Goal: Task Accomplishment & Management: Use online tool/utility

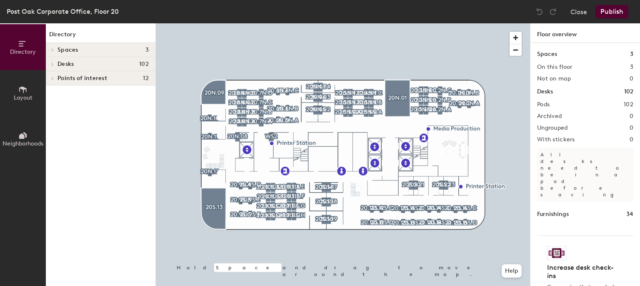
click at [206, 23] on div at bounding box center [343, 23] width 374 height 0
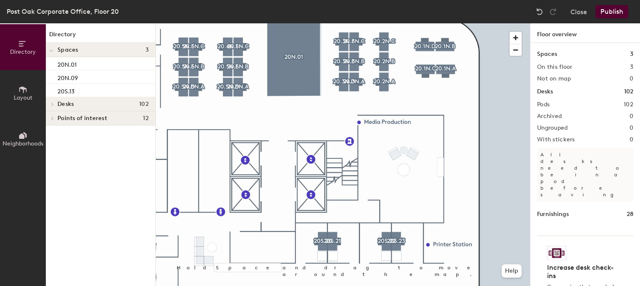
click at [18, 92] on icon at bounding box center [22, 89] width 9 height 9
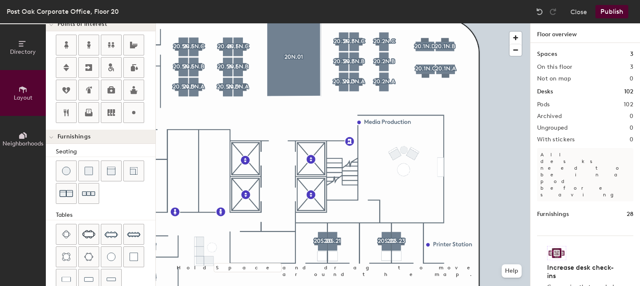
scroll to position [238, 0]
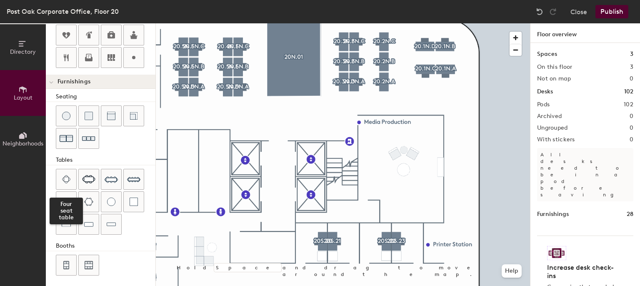
click at [73, 173] on div at bounding box center [66, 179] width 20 height 20
click at [420, 185] on div "Directory Layout Neighborhoods Layout Add space Resize Desks Points of Interest…" at bounding box center [320, 154] width 640 height 263
type input "60"
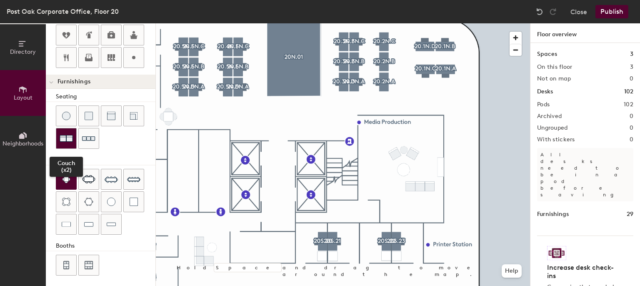
click at [58, 140] on div at bounding box center [66, 138] width 20 height 20
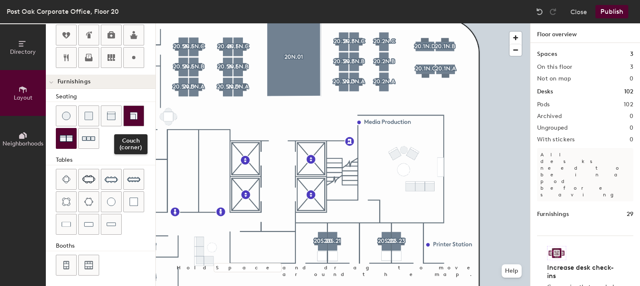
drag, startPoint x: 113, startPoint y: 117, endPoint x: 137, endPoint y: 123, distance: 25.0
click at [137, 123] on div "Couch (corner)" at bounding box center [106, 127] width 100 height 45
click at [137, 116] on img at bounding box center [134, 116] width 8 height 8
click at [20, 58] on button "Directory" at bounding box center [23, 47] width 46 height 46
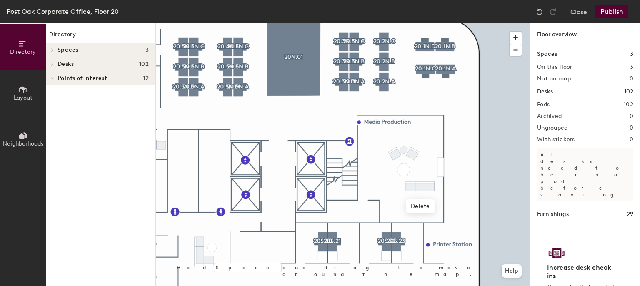
scroll to position [0, 0]
click at [32, 95] on span "Layout" at bounding box center [23, 97] width 19 height 7
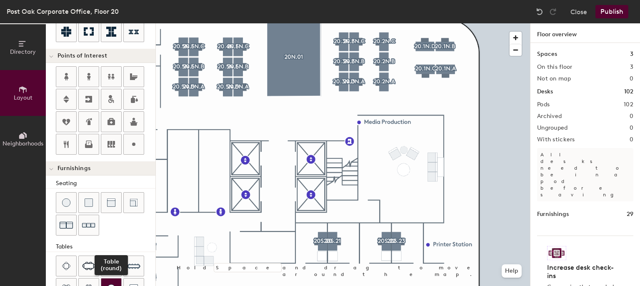
scroll to position [153, 0]
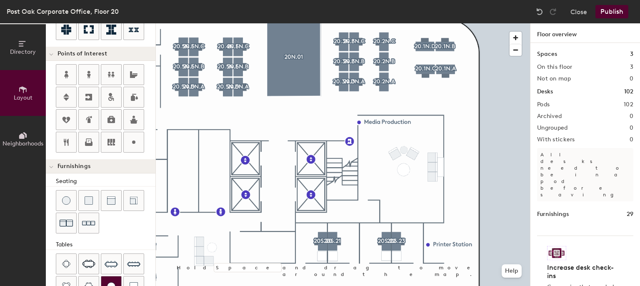
drag, startPoint x: 149, startPoint y: 263, endPoint x: 105, endPoint y: 285, distance: 49.4
click at [105, 285] on div at bounding box center [111, 286] width 20 height 20
click at [434, 190] on div "Directory Layout Neighborhoods Layout Add space Resize Desks Points of Interest…" at bounding box center [320, 154] width 640 height 263
click at [395, 23] on div at bounding box center [343, 23] width 374 height 0
click at [434, 194] on div "Directory Layout Neighborhoods Layout Add space Resize Desks Points of Interest…" at bounding box center [320, 154] width 640 height 263
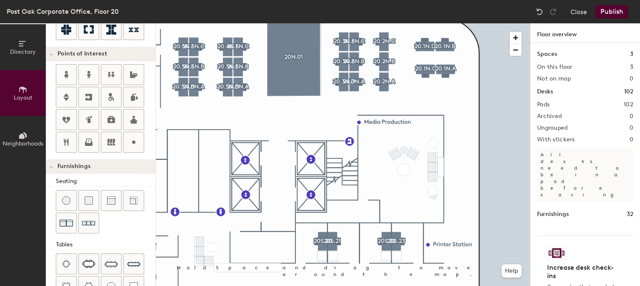
click at [412, 23] on div at bounding box center [343, 23] width 374 height 0
click at [436, 145] on div "Directory Layout Neighborhoods Layout Add space Resize Desks Points of Interest…" at bounding box center [320, 154] width 640 height 263
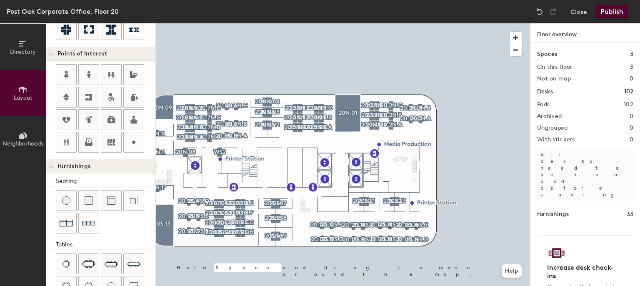
click at [618, 9] on button "Publish" at bounding box center [612, 11] width 33 height 13
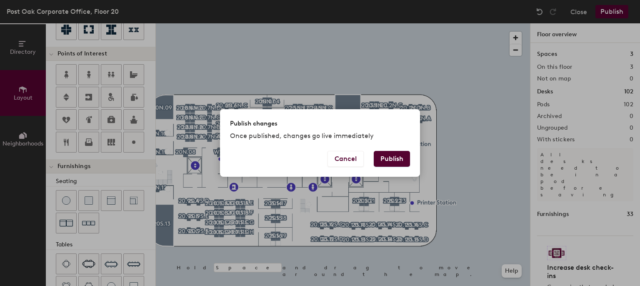
click at [391, 152] on button "Publish" at bounding box center [392, 159] width 36 height 16
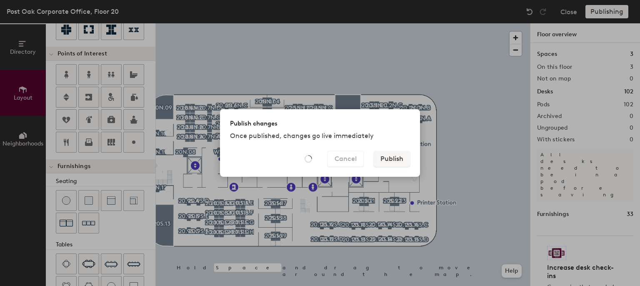
type input "20"
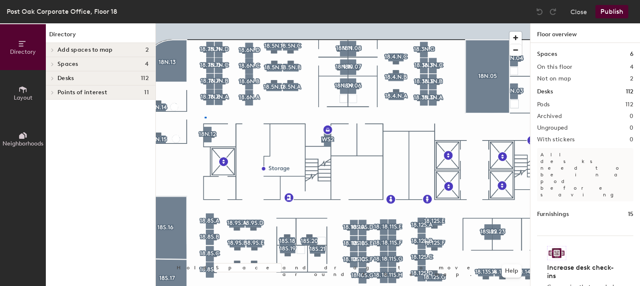
click at [205, 23] on div at bounding box center [343, 23] width 374 height 0
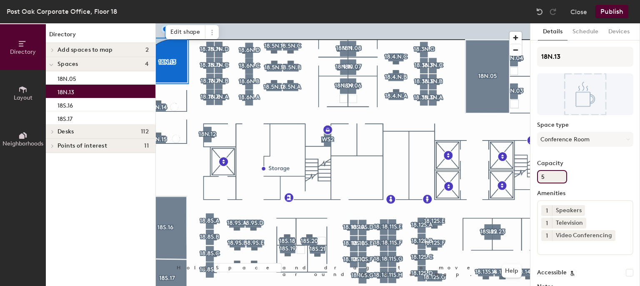
click at [592, 175] on div "Capacity 5" at bounding box center [585, 171] width 96 height 23
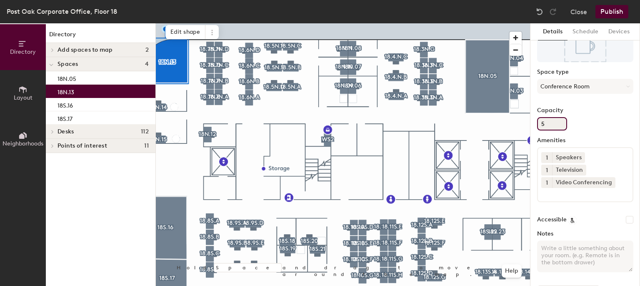
scroll to position [79, 0]
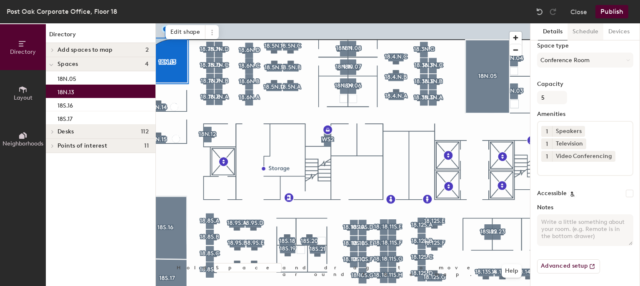
drag, startPoint x: 569, startPoint y: 31, endPoint x: 585, endPoint y: 32, distance: 16.7
click at [585, 32] on button "Schedule" at bounding box center [586, 31] width 36 height 17
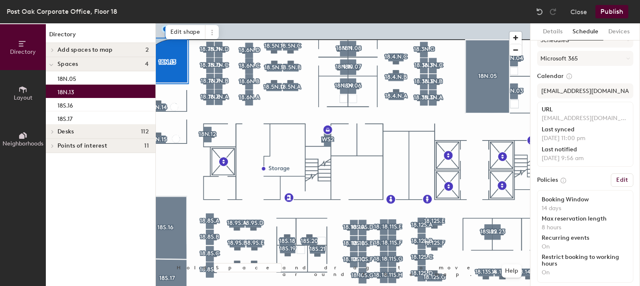
scroll to position [0, 0]
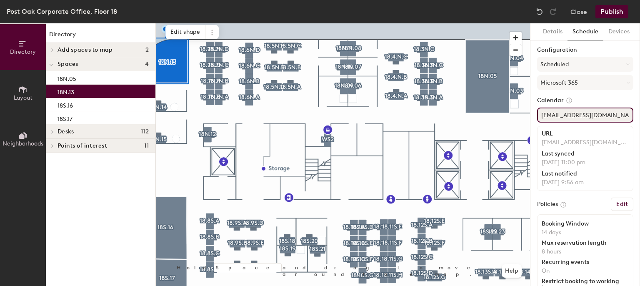
click at [611, 121] on input "rkaraca@tdecu.org" at bounding box center [585, 115] width 96 height 15
type input "r"
paste input "PostOak18N.13@tdecu.org"
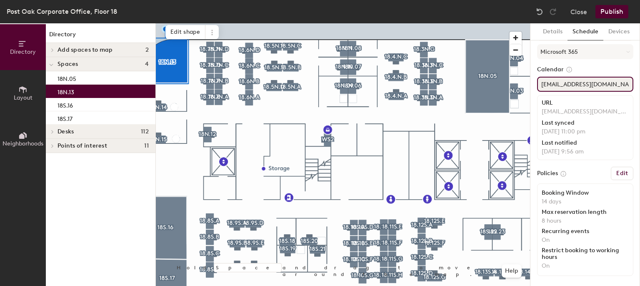
type input "PostOak18N.13@tdecu.org"
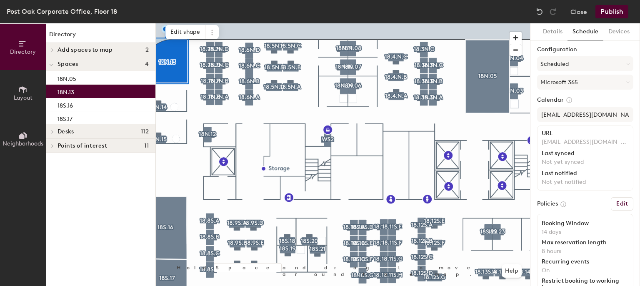
scroll to position [0, 0]
click at [545, 30] on button "Details" at bounding box center [553, 31] width 30 height 17
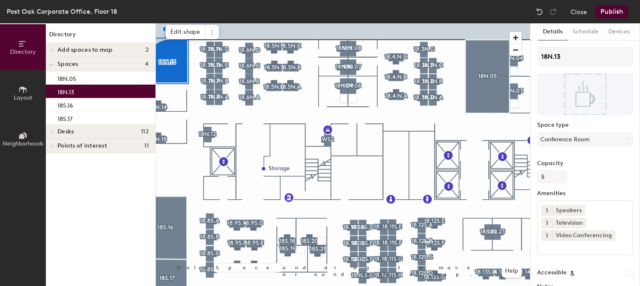
click at [617, 8] on button "Publish" at bounding box center [612, 11] width 33 height 13
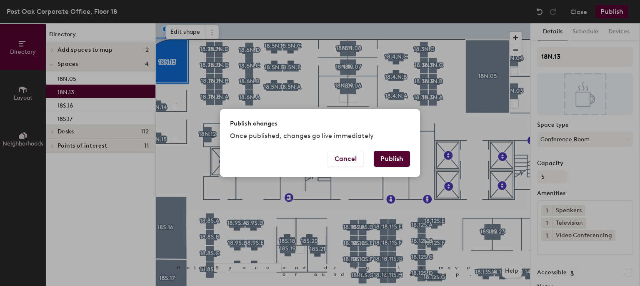
click at [398, 159] on button "Publish" at bounding box center [392, 159] width 36 height 16
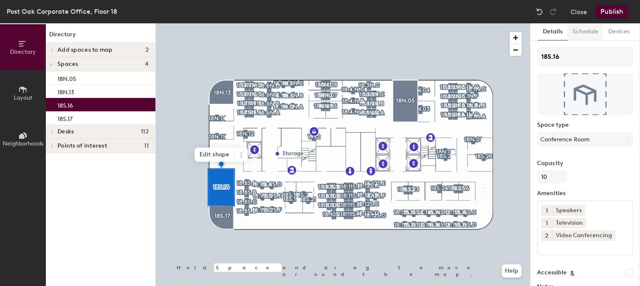
click at [575, 34] on button "Schedule" at bounding box center [586, 31] width 36 height 17
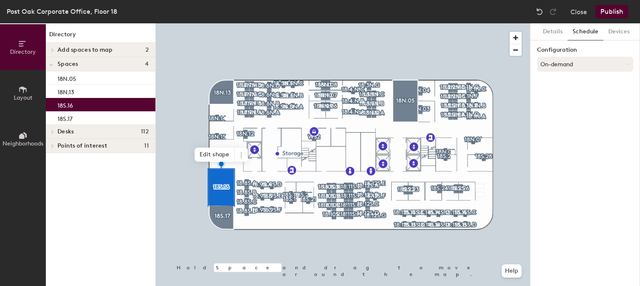
click at [603, 62] on button "On-demand" at bounding box center [585, 64] width 96 height 15
click at [564, 98] on div "Scheduled" at bounding box center [585, 97] width 95 height 13
click at [557, 81] on button "Select account" at bounding box center [585, 82] width 96 height 15
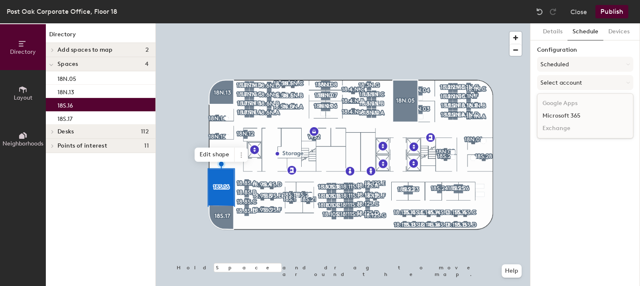
click at [558, 118] on div "Microsoft 365" at bounding box center [585, 116] width 95 height 13
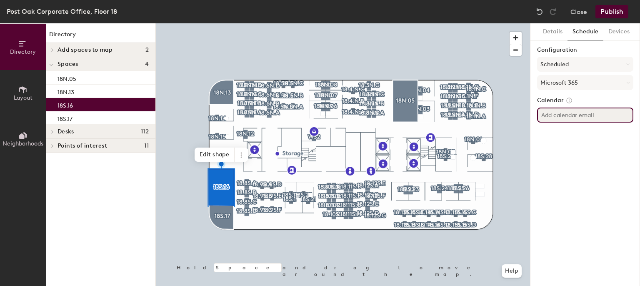
click at [558, 118] on input at bounding box center [585, 115] width 96 height 15
click at [587, 116] on input at bounding box center [585, 115] width 96 height 15
paste input "PostOak18S.16@tdecu.org"
type input "[EMAIL_ADDRESS][DOMAIN_NAME]"
click at [610, 8] on button "Publish" at bounding box center [612, 11] width 33 height 13
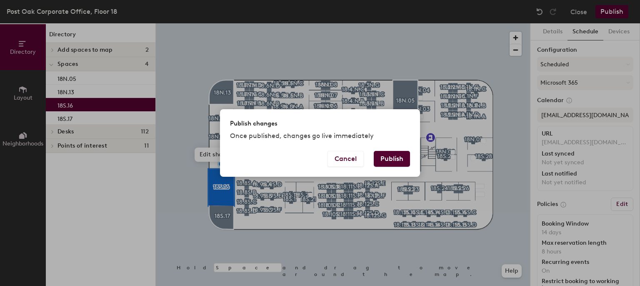
click at [394, 152] on button "Publish" at bounding box center [392, 159] width 36 height 16
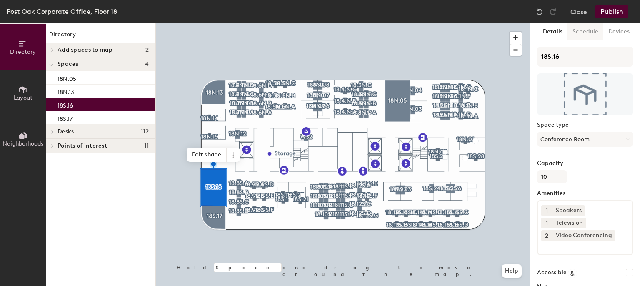
click at [589, 33] on button "Schedule" at bounding box center [586, 31] width 36 height 17
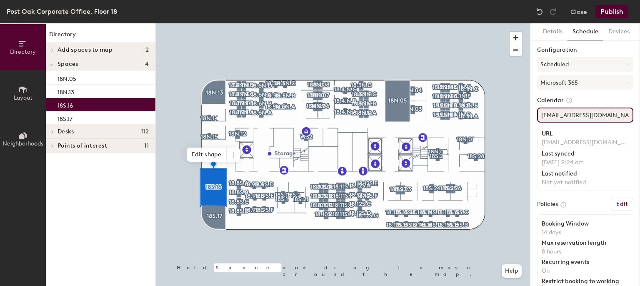
click at [615, 117] on input "[EMAIL_ADDRESS][DOMAIN_NAME]" at bounding box center [585, 115] width 96 height 15
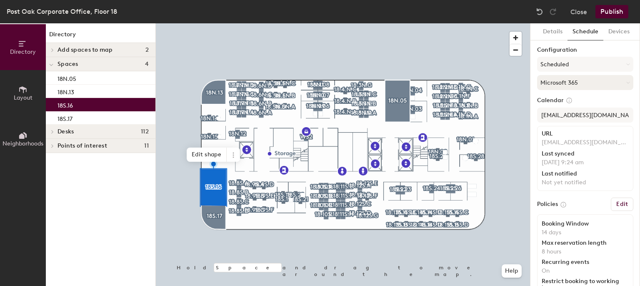
click at [570, 81] on button "Microsoft 365" at bounding box center [585, 82] width 96 height 15
click at [569, 116] on div "Microsoft 365" at bounding box center [585, 116] width 95 height 13
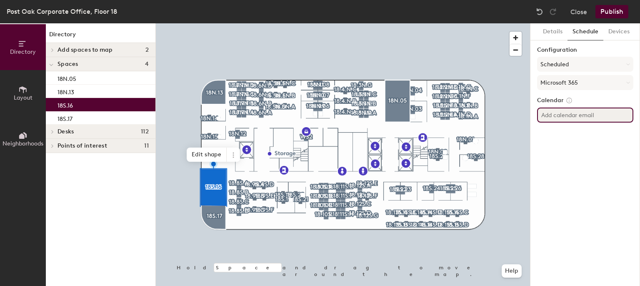
click at [569, 116] on input "[EMAIL_ADDRESS][DOMAIN_NAME]" at bounding box center [585, 115] width 96 height 15
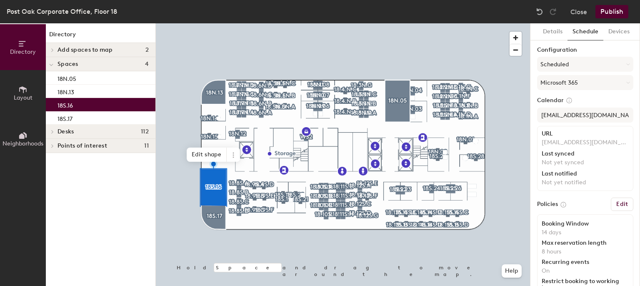
click at [578, 100] on label "Calendar" at bounding box center [585, 101] width 96 height 8
click at [619, 117] on input "[EMAIL_ADDRESS][DOMAIN_NAME]" at bounding box center [585, 115] width 96 height 15
type input "P"
paste input "[EMAIL_ADDRESS][DOMAIN_NAME]"
type input "[EMAIL_ADDRESS][DOMAIN_NAME]"
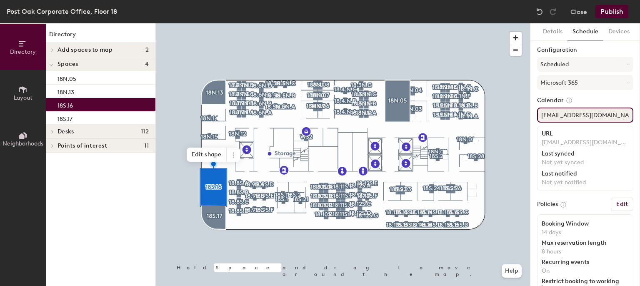
scroll to position [31, 0]
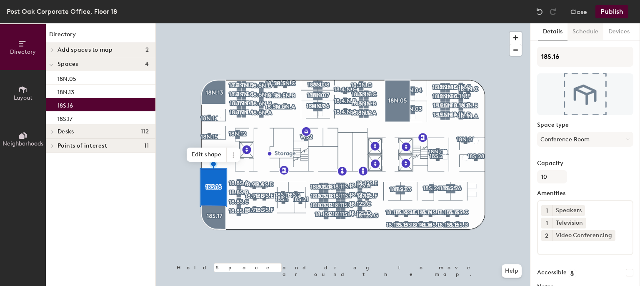
click at [592, 32] on button "Schedule" at bounding box center [586, 31] width 36 height 17
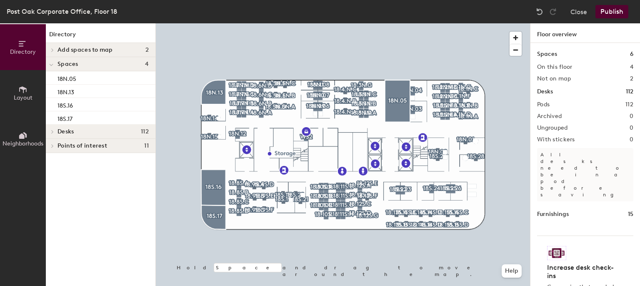
click at [610, 13] on button "Publish" at bounding box center [612, 11] width 33 height 13
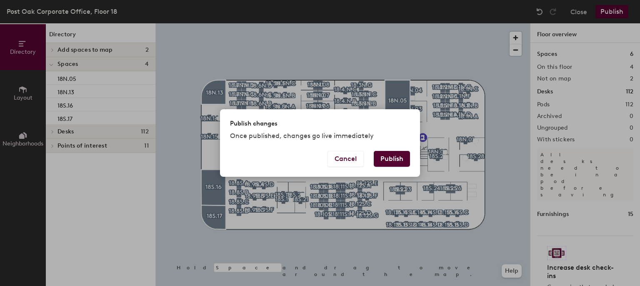
click at [394, 160] on button "Publish" at bounding box center [392, 159] width 36 height 16
